Goal: Task Accomplishment & Management: Manage account settings

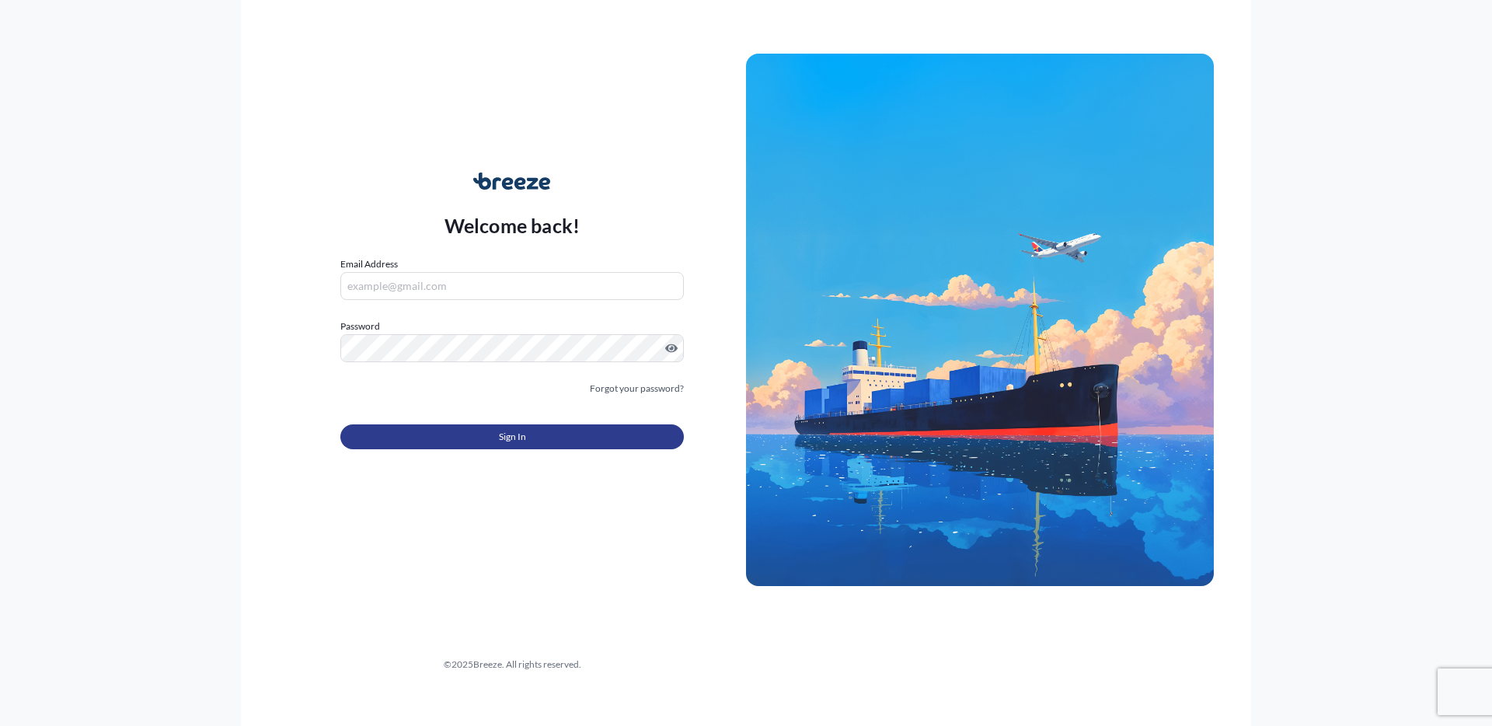
type input "[PERSON_NAME][EMAIL_ADDRESS][DOMAIN_NAME]"
click at [483, 429] on button "Sign In" at bounding box center [512, 436] width 344 height 25
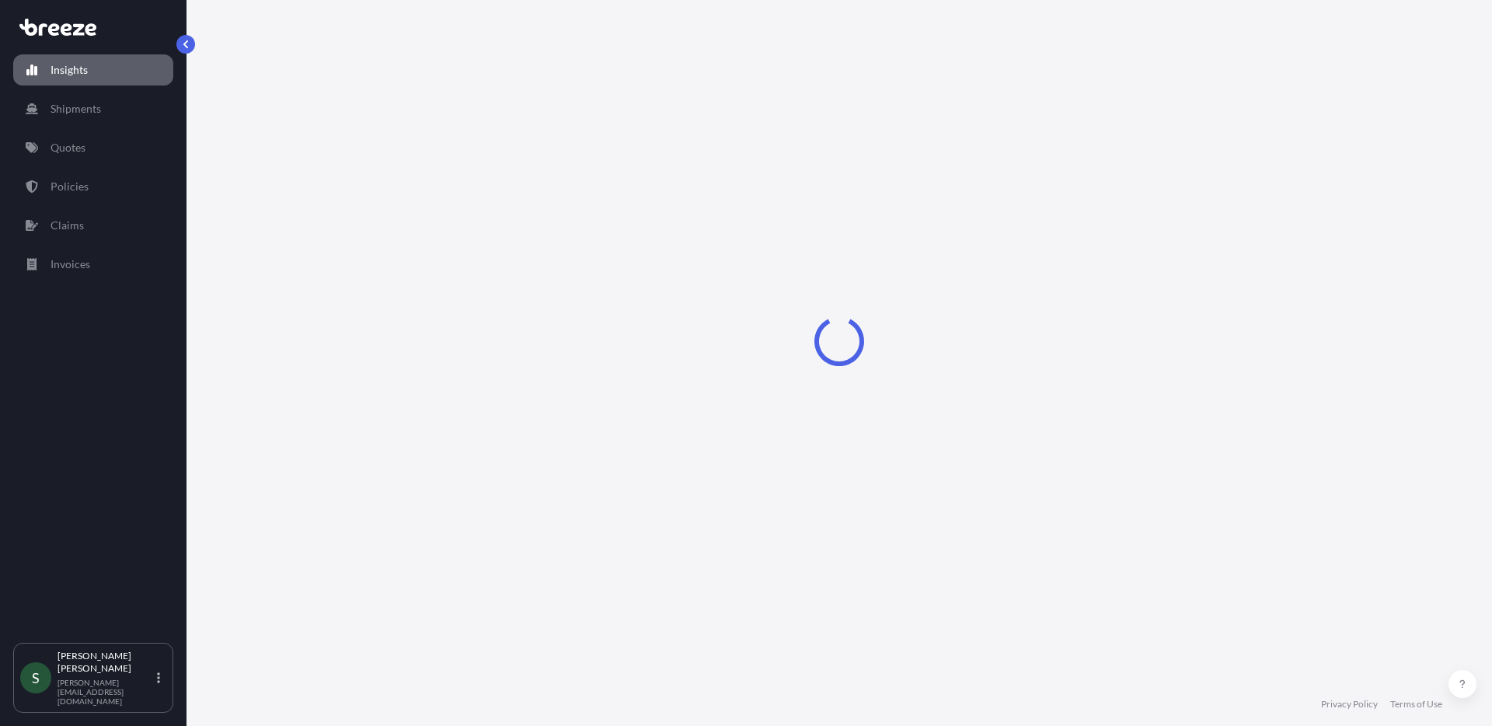
select select "2025"
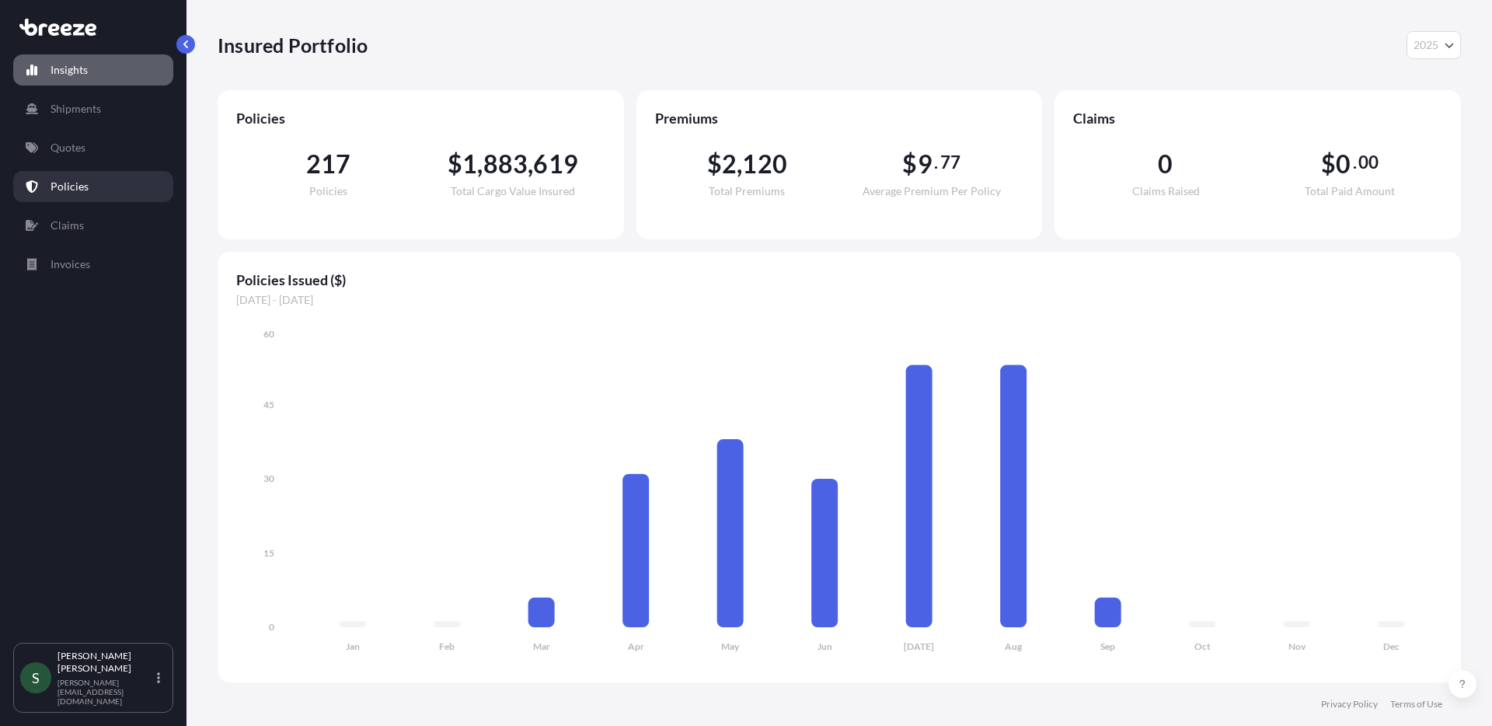
click at [66, 181] on p "Policies" at bounding box center [70, 187] width 38 height 16
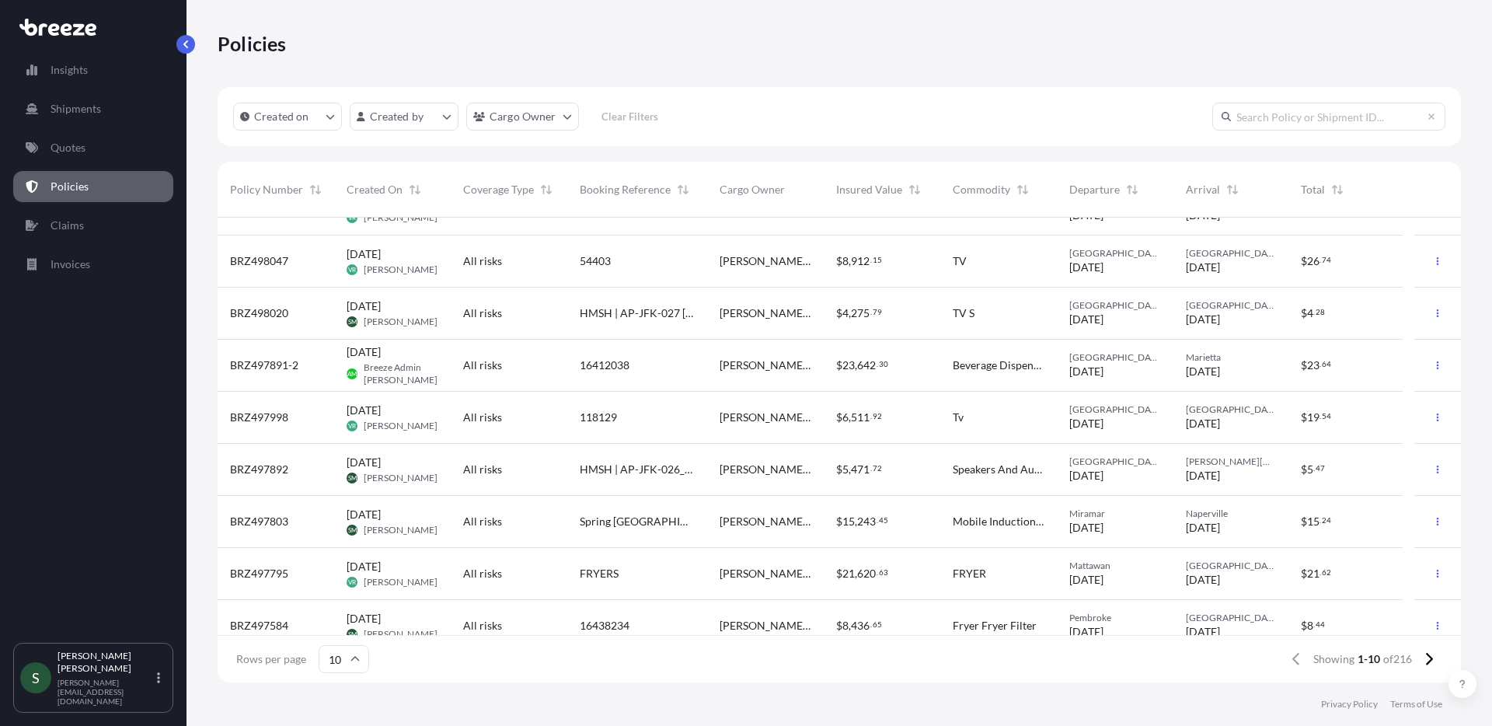
scroll to position [35, 0]
click at [1363, 518] on div "$ 15 . 24" at bounding box center [1346, 521] width 90 height 16
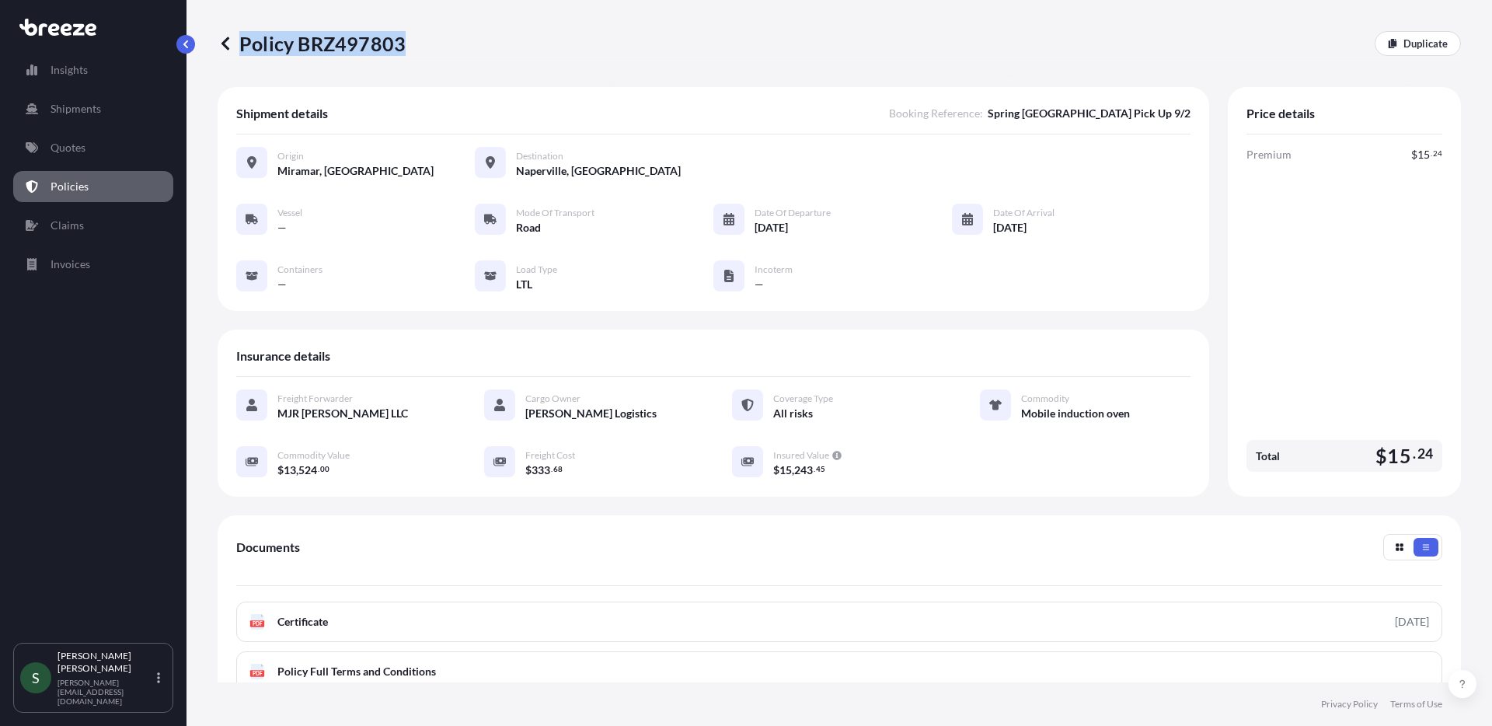
drag, startPoint x: 414, startPoint y: 45, endPoint x: 401, endPoint y: 50, distance: 13.3
click at [401, 50] on div "Policy BRZ497803 Duplicate" at bounding box center [840, 43] width 1244 height 25
copy p "Policy BRZ497803"
click at [414, 632] on div "PDF Certificate" at bounding box center [839, 622] width 1206 height 40
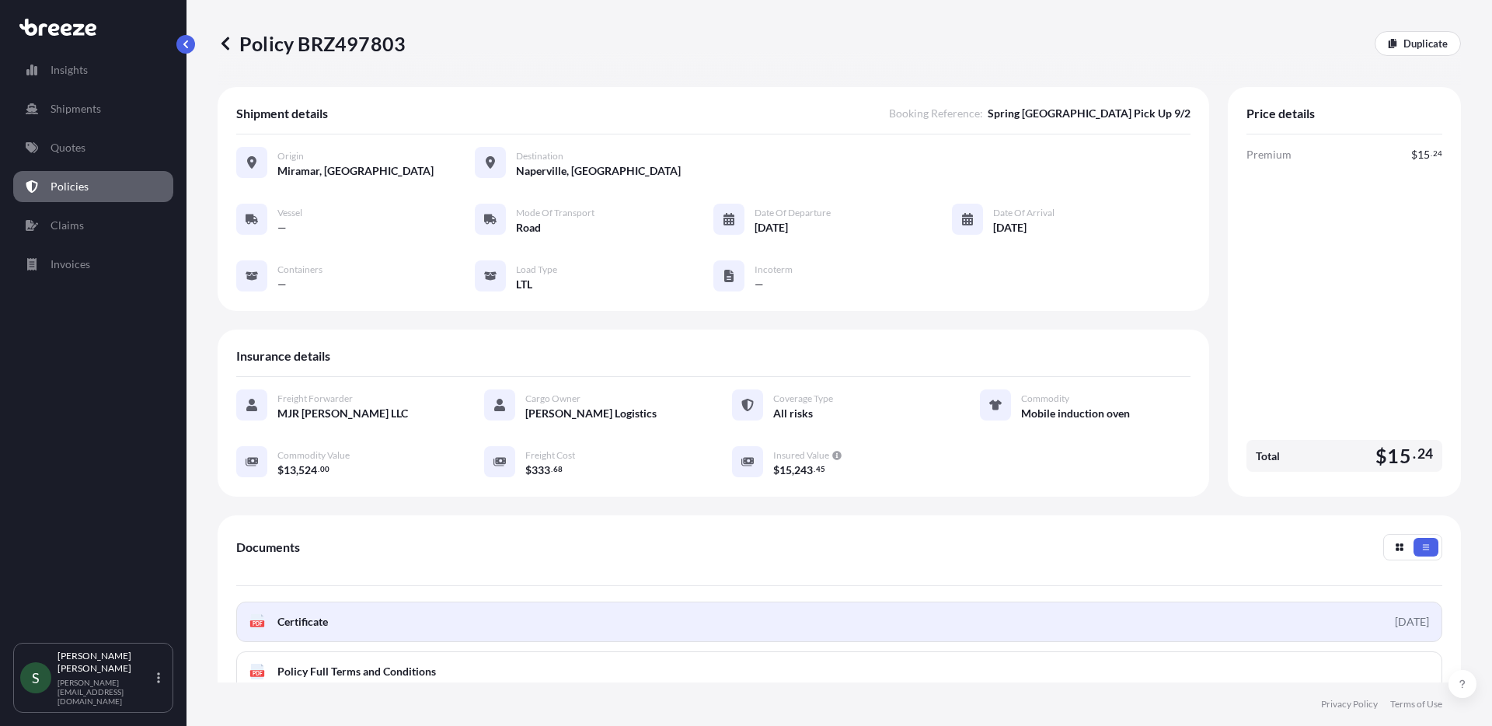
click at [308, 623] on span "Certificate" at bounding box center [302, 622] width 51 height 16
